Goal: Communication & Community: Connect with others

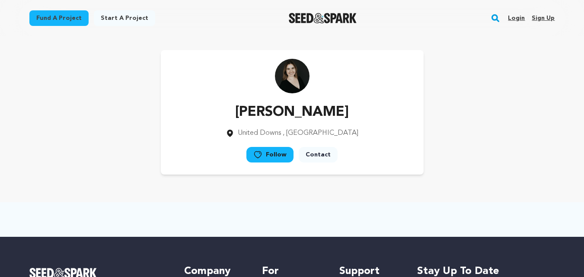
scroll to position [182, 0]
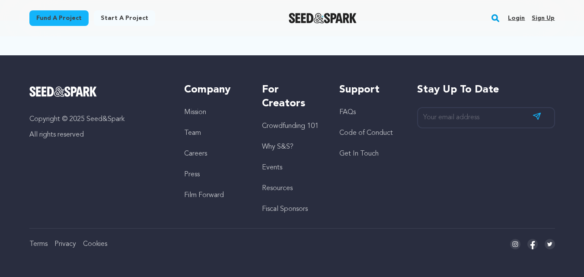
click at [516, 18] on link "Login" at bounding box center [516, 18] width 17 height 14
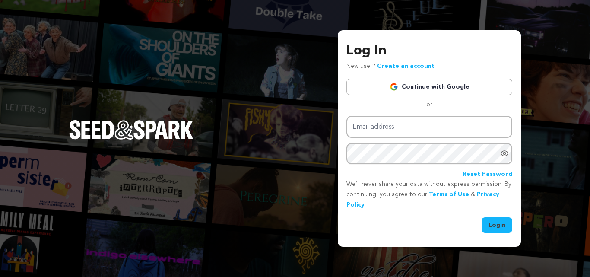
click at [413, 85] on link "Continue with Google" at bounding box center [430, 87] width 166 height 16
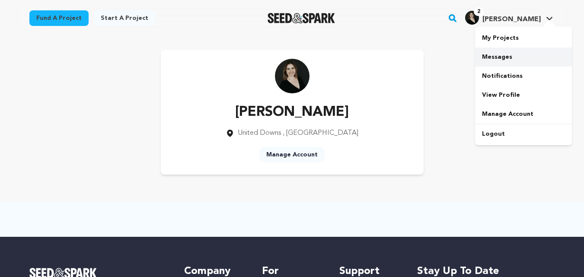
click at [501, 56] on link "Messages" at bounding box center [523, 57] width 97 height 19
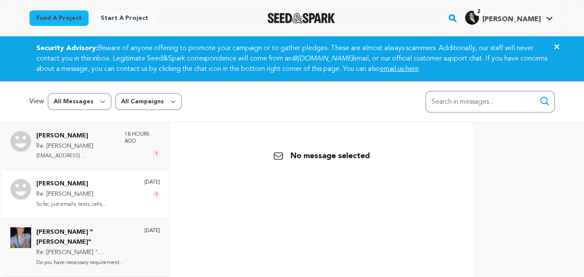
click at [121, 203] on div "[PERSON_NAME] Re: [PERSON_NAME] So far, just emails, texts, calls,... [DATE] 1" at bounding box center [98, 194] width 124 height 30
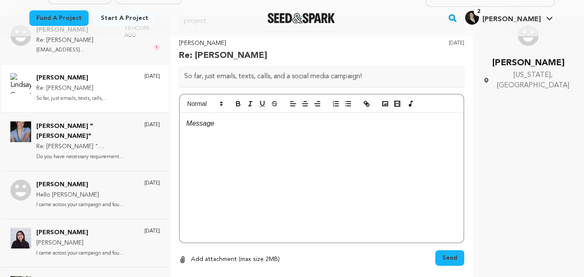
scroll to position [105, 0]
click at [290, 153] on div at bounding box center [322, 178] width 284 height 130
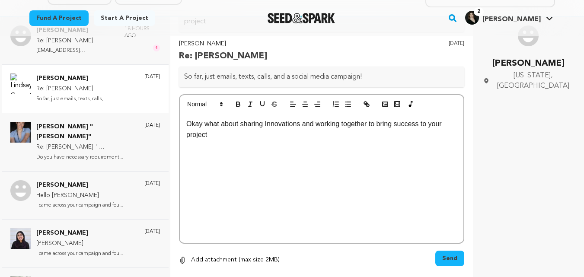
click at [445, 259] on span "Send" at bounding box center [449, 258] width 15 height 9
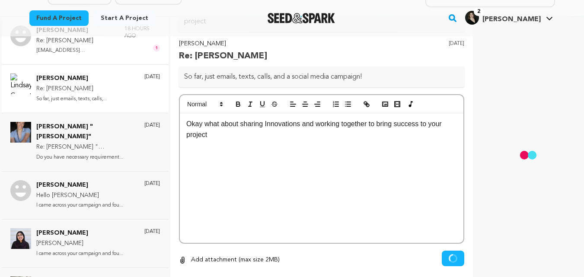
click at [137, 54] on div "18 hours ago 1" at bounding box center [141, 40] width 35 height 30
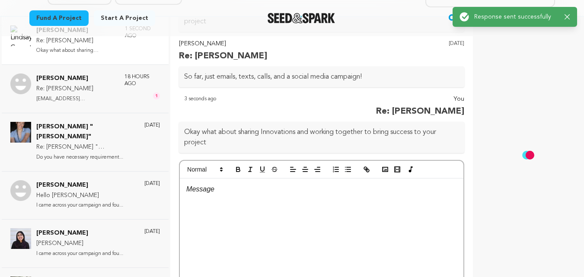
click at [137, 54] on div "1 second ago" at bounding box center [142, 40] width 35 height 30
click at [143, 93] on div "18 hours ago 1" at bounding box center [141, 88] width 35 height 30
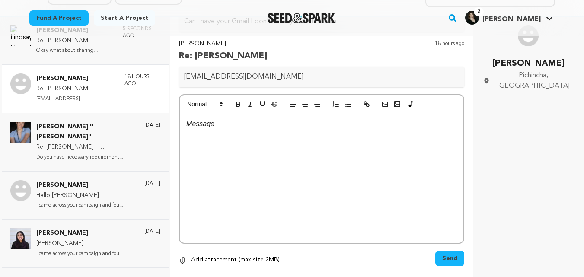
scroll to position [129, 0]
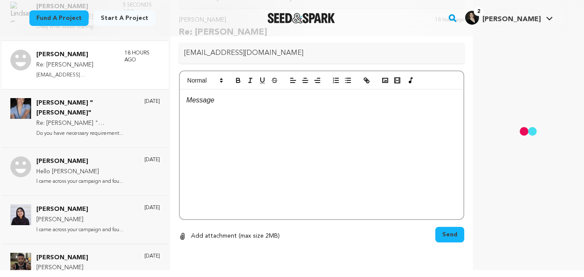
click at [91, 90] on div "[PERSON_NAME] "[PERSON_NAME]" Re: [PERSON_NAME] "[PERSON_NAME]" Do you have nec…" at bounding box center [85, 118] width 167 height 58
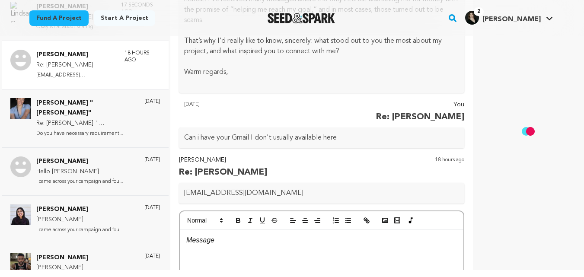
scroll to position [184, 0]
drag, startPoint x: 285, startPoint y: 191, endPoint x: 182, endPoint y: 193, distance: 103.3
click at [182, 193] on div "[EMAIL_ADDRESS][DOMAIN_NAME]" at bounding box center [321, 192] width 285 height 21
copy p "[EMAIL_ADDRESS][DOMAIN_NAME]"
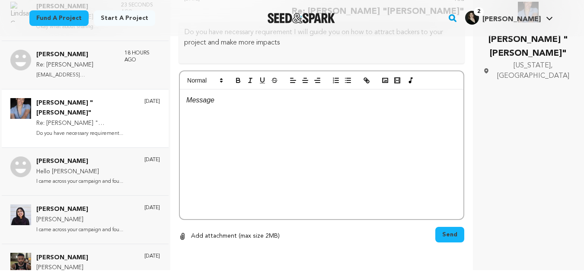
scroll to position [175, 0]
